Goal: Check status: Check status

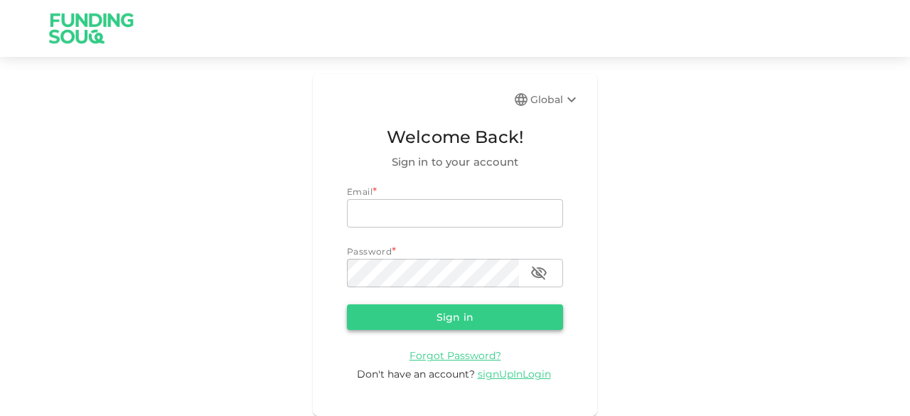
type input "[EMAIL_ADDRESS][DOMAIN_NAME]"
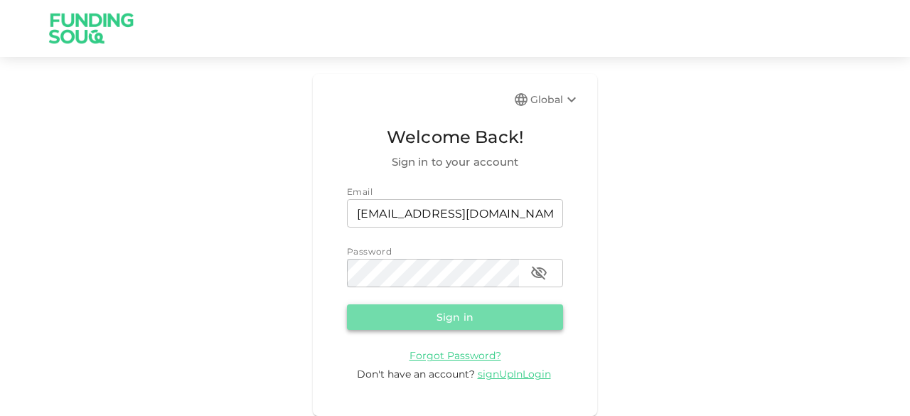
click at [390, 317] on button "Sign in" at bounding box center [455, 317] width 216 height 26
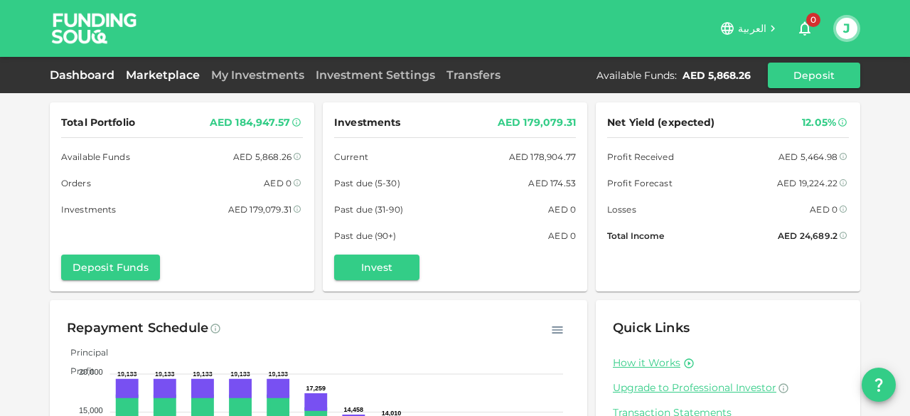
click at [161, 73] on link "Marketplace" at bounding box center [162, 75] width 85 height 14
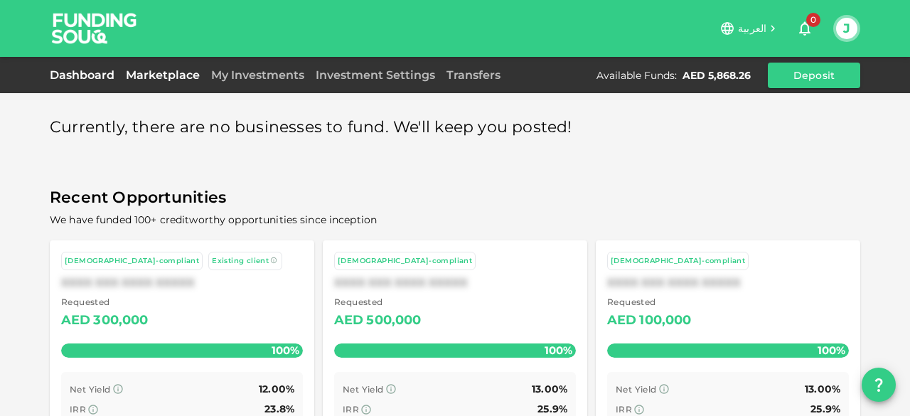
click at [100, 75] on link "Dashboard" at bounding box center [85, 75] width 70 height 14
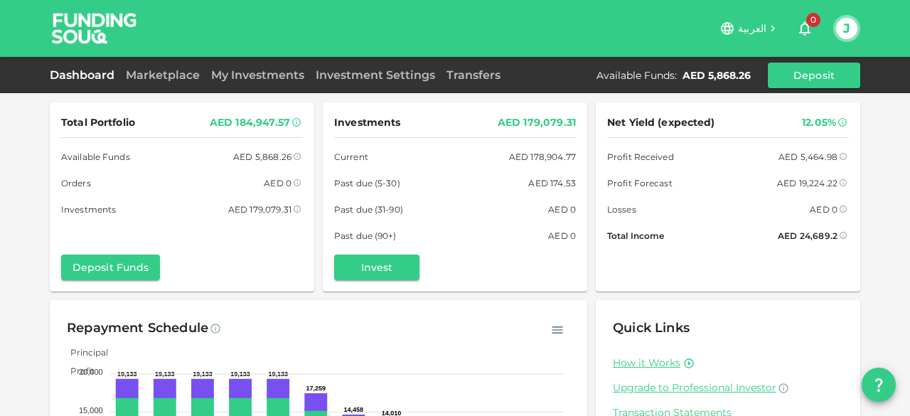
click at [10, 252] on div "Total Portfolio AED 184,947.57 Available Funds AED 5,868.26 Orders AED 0 Invest…" at bounding box center [455, 294] width 910 height 589
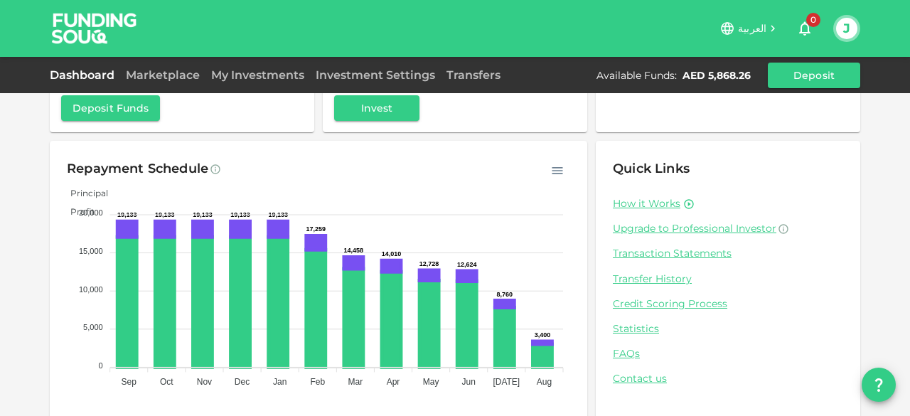
scroll to position [172, 0]
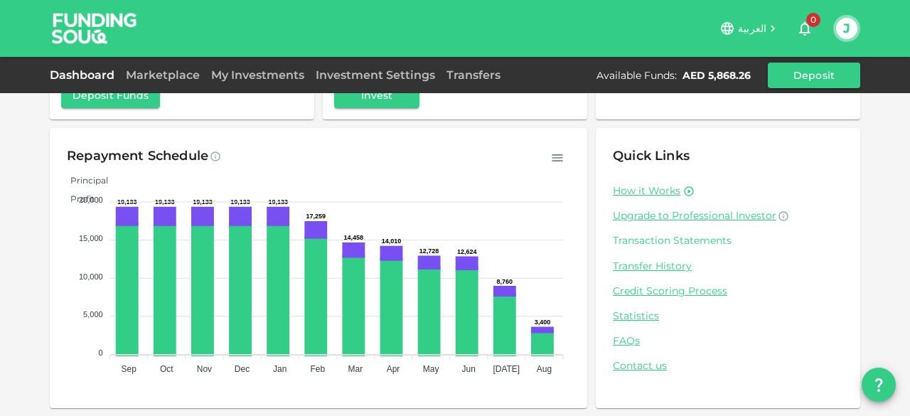
click at [678, 244] on link "Transaction Statements" at bounding box center [728, 241] width 230 height 14
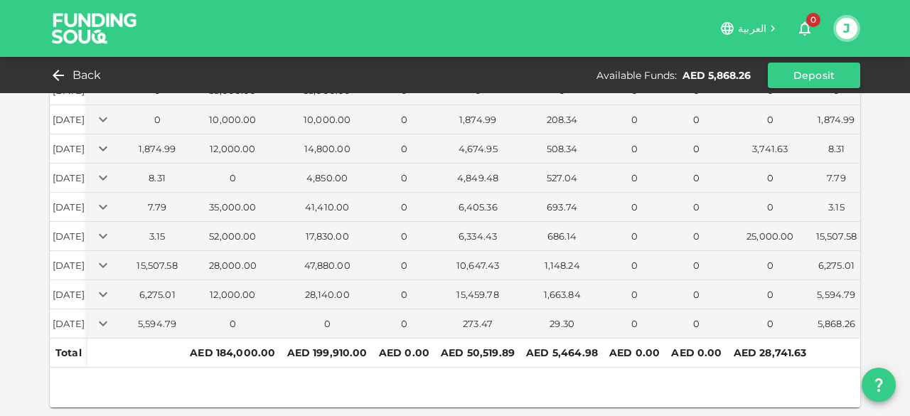
click at [11, 237] on div "Statement Summary Download 2025 Date Opening Balance Deposits Investments Reser…" at bounding box center [455, 149] width 910 height 534
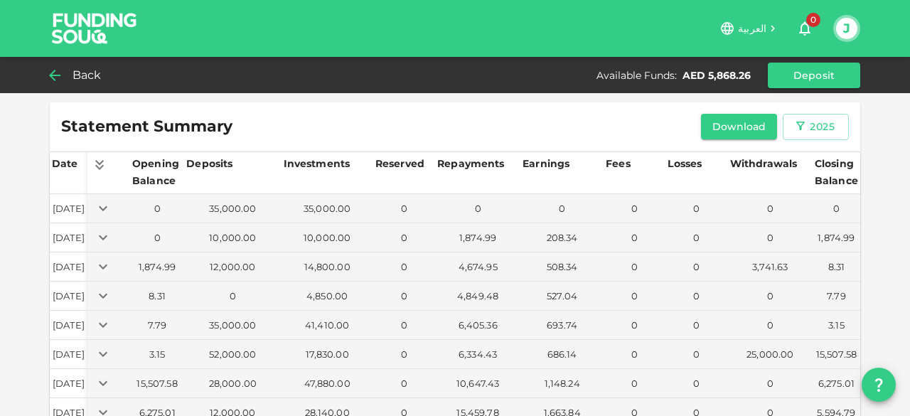
click at [71, 71] on div "Back" at bounding box center [79, 75] width 58 height 20
